Goal: Find specific page/section: Find specific page/section

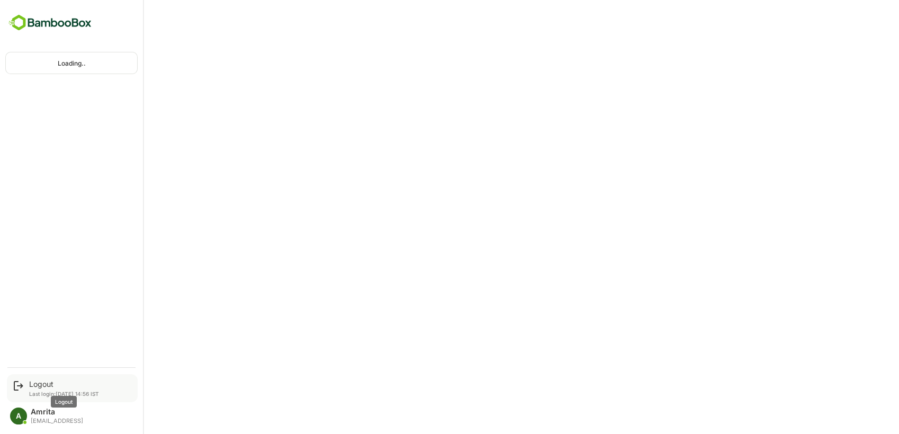
click at [50, 382] on div "Logout" at bounding box center [64, 384] width 70 height 9
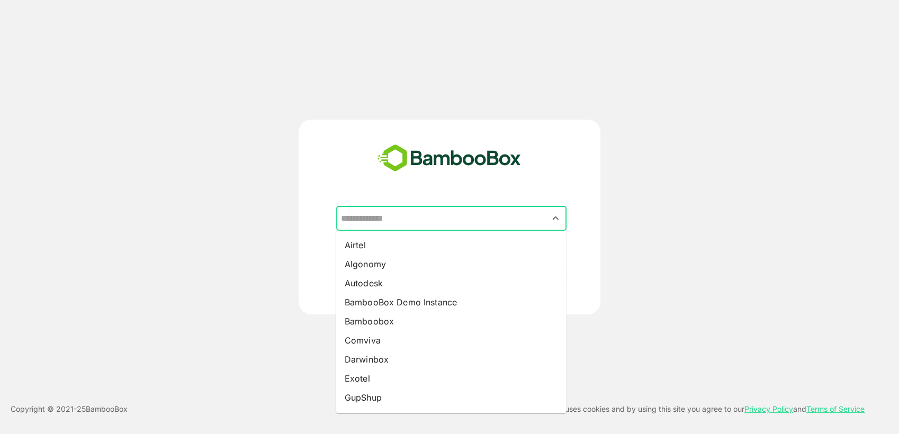
click at [411, 223] on input "text" at bounding box center [451, 219] width 226 height 20
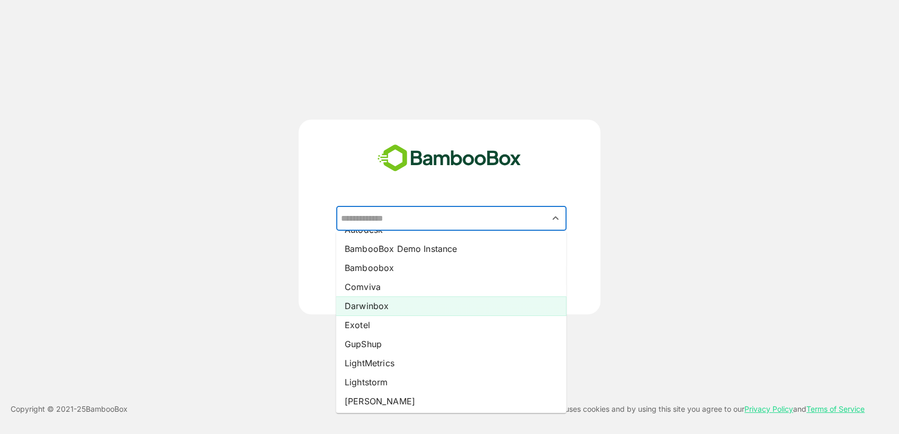
scroll to position [133, 0]
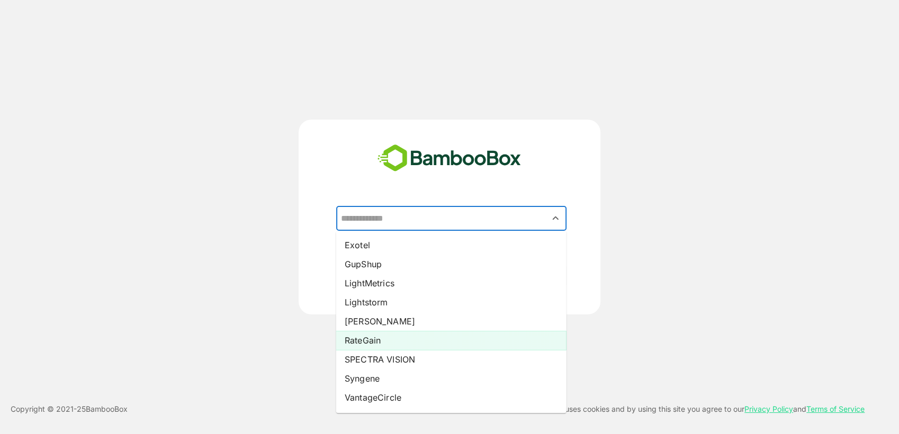
click at [379, 342] on li "RateGain" at bounding box center [451, 340] width 230 height 19
type input "********"
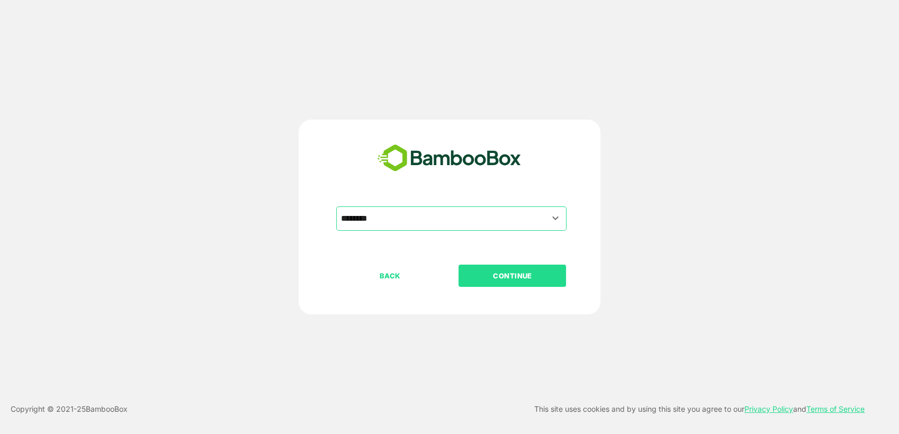
click at [503, 274] on p "CONTINUE" at bounding box center [512, 276] width 106 height 12
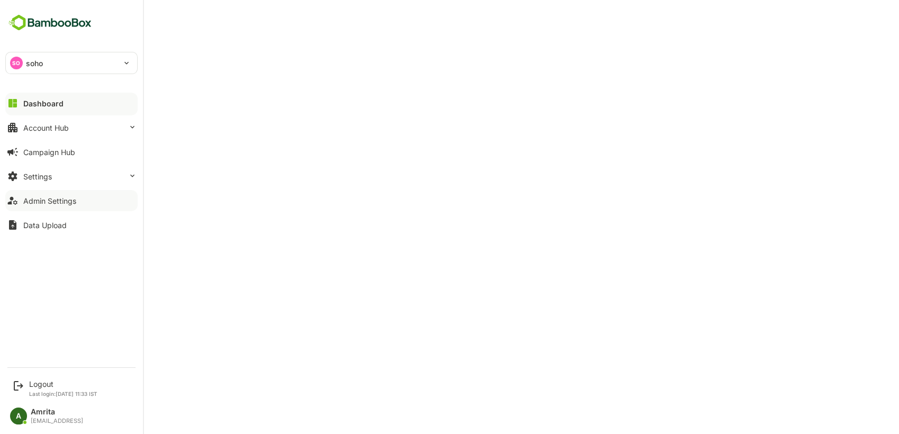
click at [39, 202] on div "Admin Settings" at bounding box center [49, 200] width 53 height 9
